Goal: Task Accomplishment & Management: Use online tool/utility

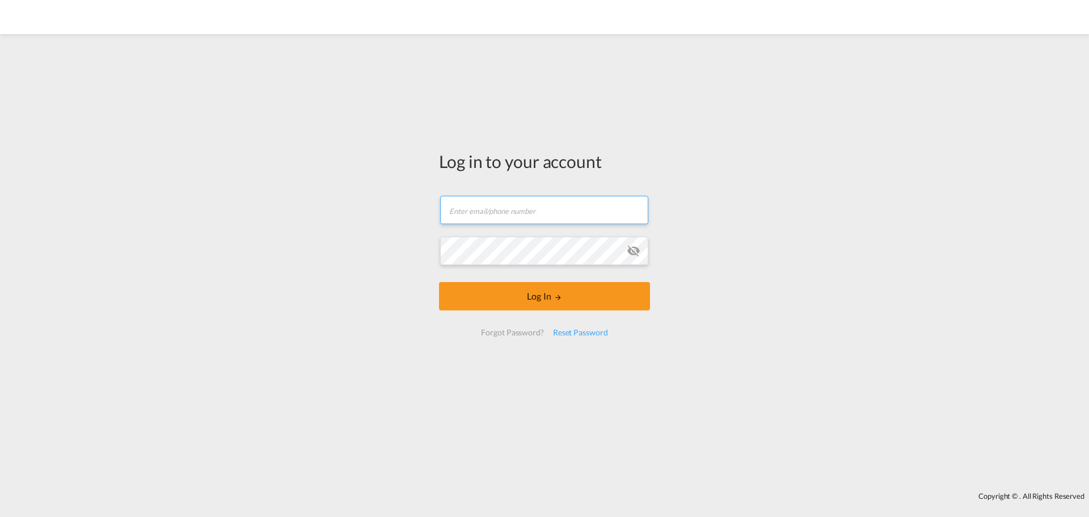
click at [497, 214] on input "text" at bounding box center [544, 210] width 208 height 28
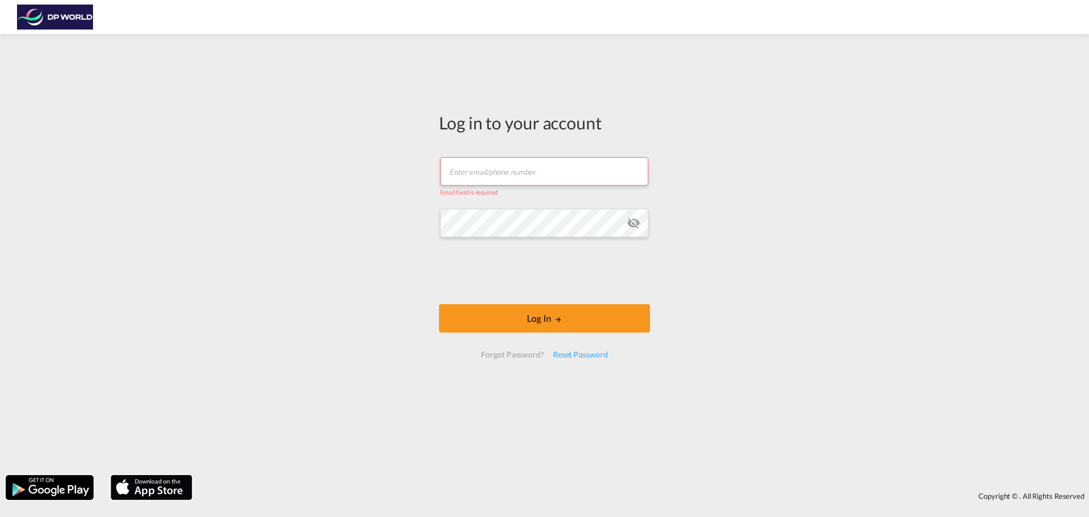
type input "[PERSON_NAME][EMAIL_ADDRESS][PERSON_NAME][DOMAIN_NAME]"
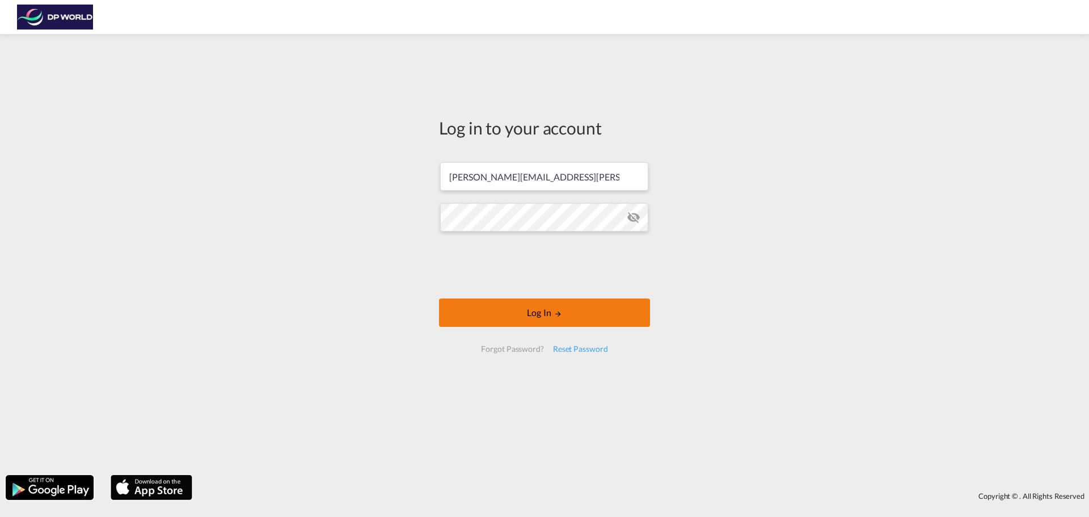
click at [613, 317] on button "Log In" at bounding box center [544, 312] width 211 height 28
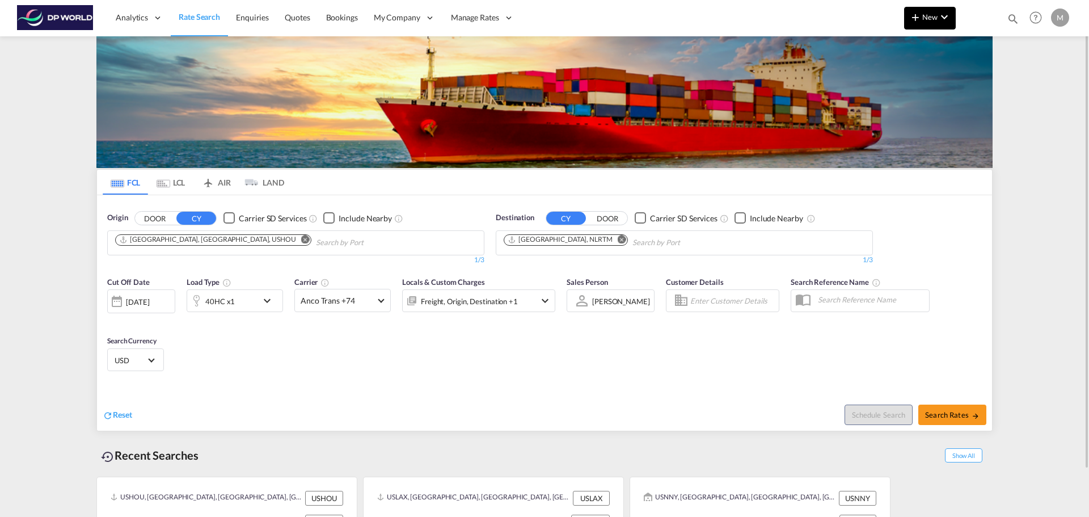
click at [925, 18] on span "New" at bounding box center [930, 16] width 43 height 9
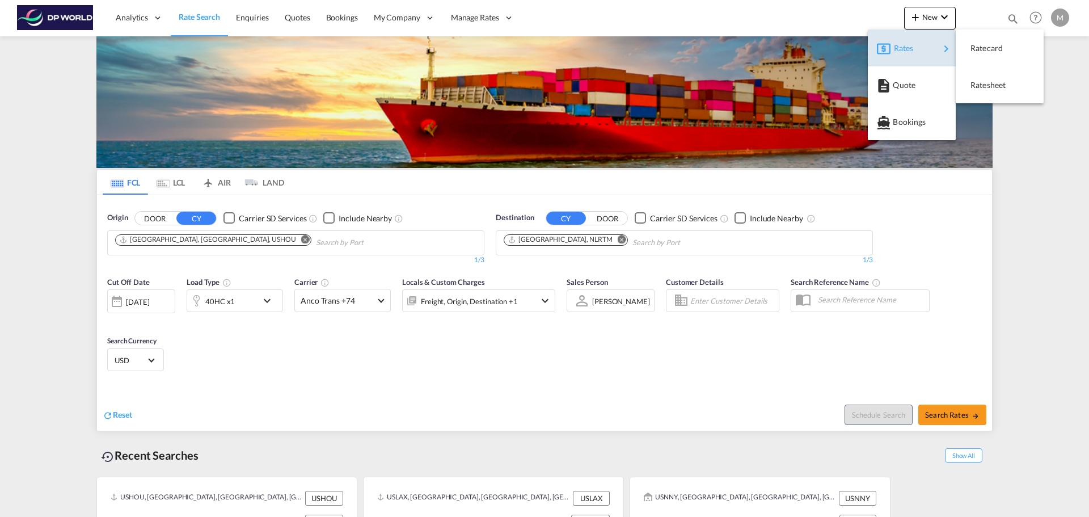
click at [916, 45] on div "Rates" at bounding box center [916, 48] width 45 height 28
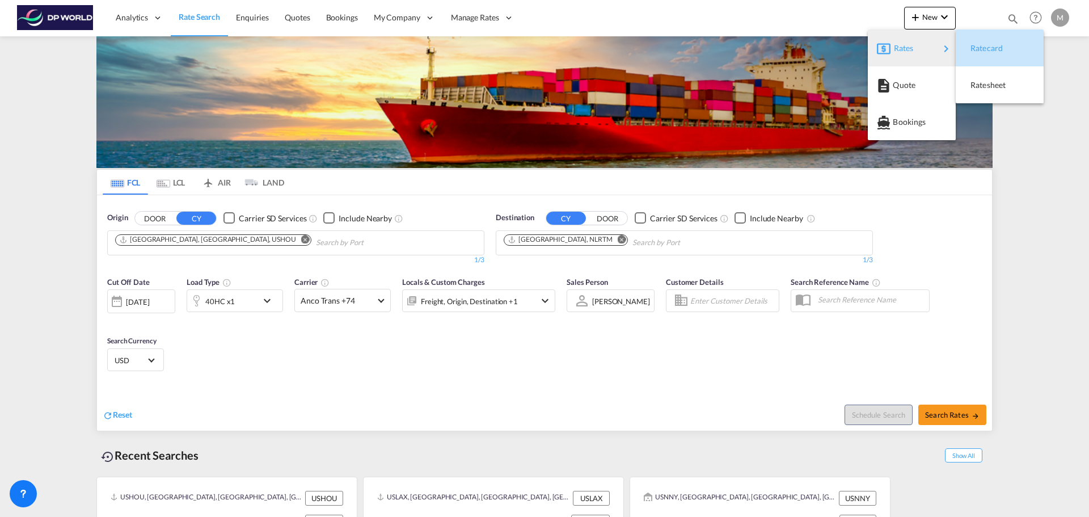
click at [1016, 47] on div "Ratecard" at bounding box center [1000, 48] width 70 height 28
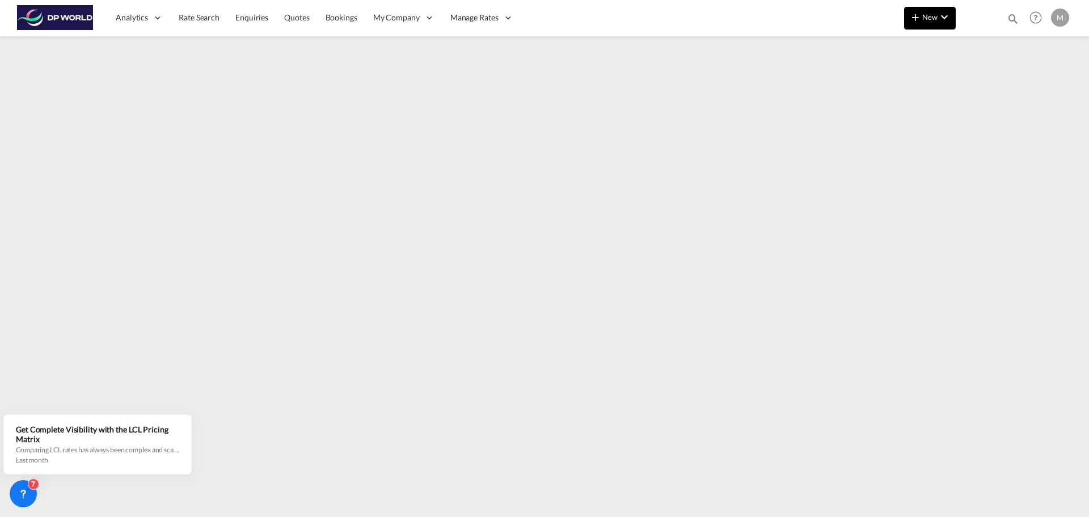
click at [935, 19] on span "New" at bounding box center [930, 16] width 43 height 9
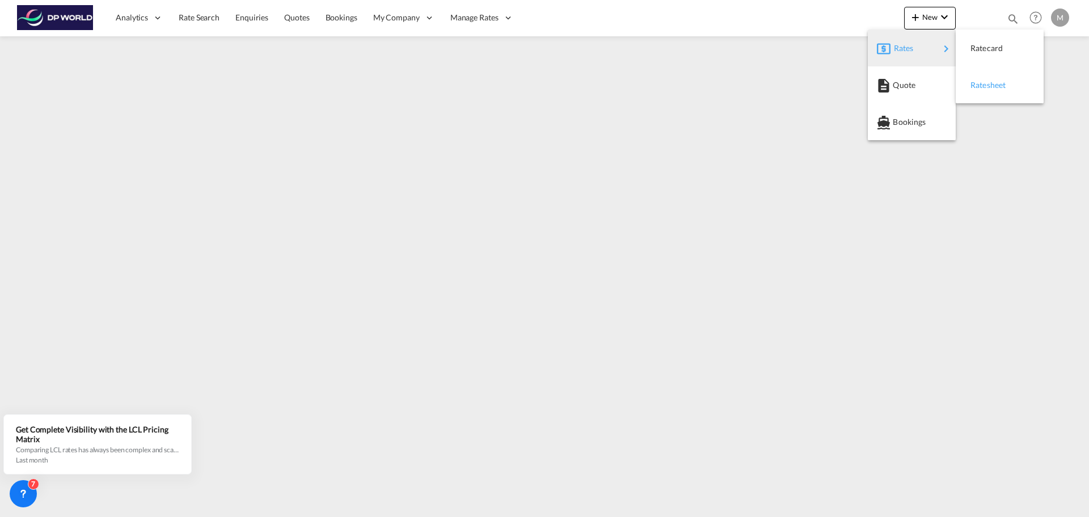
click at [983, 89] on span "Ratesheet" at bounding box center [977, 85] width 12 height 23
